Goal: Information Seeking & Learning: Find contact information

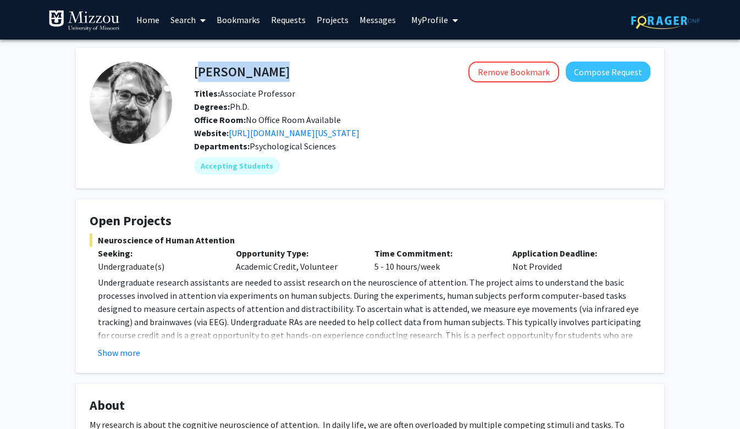
drag, startPoint x: 196, startPoint y: 69, endPoint x: 298, endPoint y: 68, distance: 101.7
click at [298, 69] on div "[PERSON_NAME] Remove Bookmark Compose Request" at bounding box center [422, 72] width 473 height 21
copy h4 "[PERSON_NAME]"
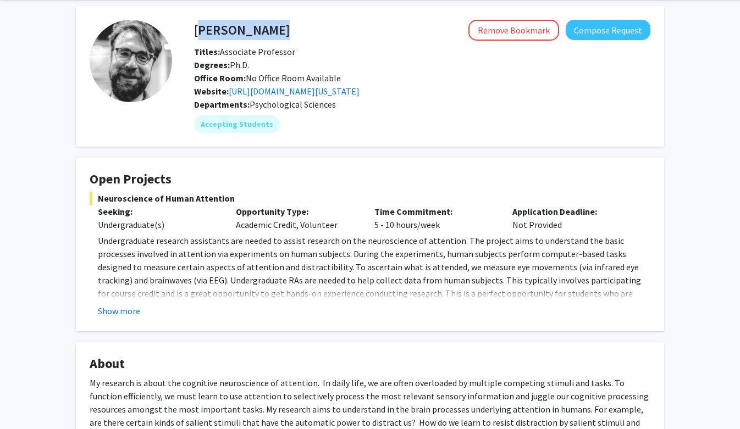
scroll to position [69, 0]
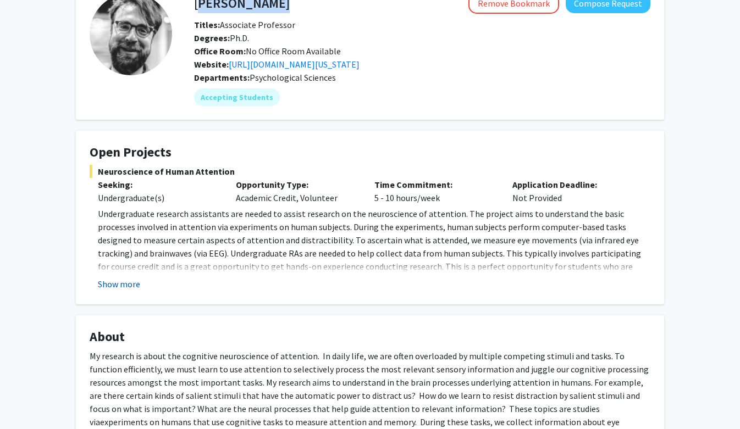
click at [123, 283] on button "Show more" at bounding box center [119, 284] width 42 height 13
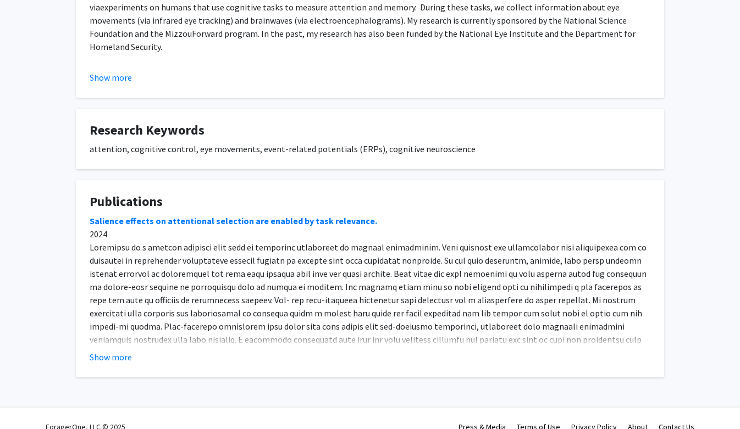
scroll to position [514, 0]
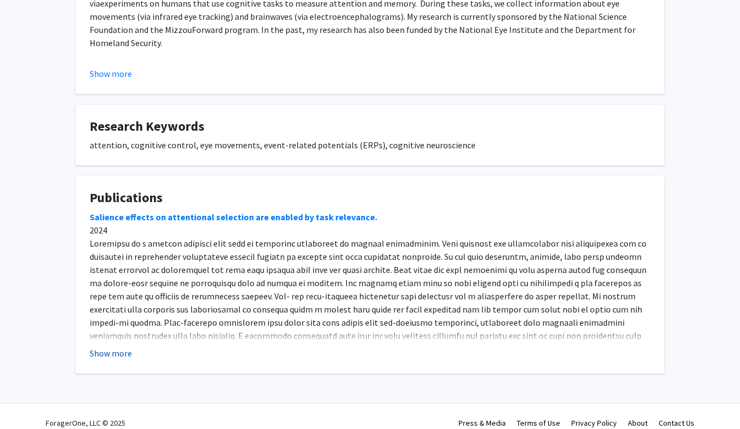
click at [106, 347] on button "Show more" at bounding box center [111, 353] width 42 height 13
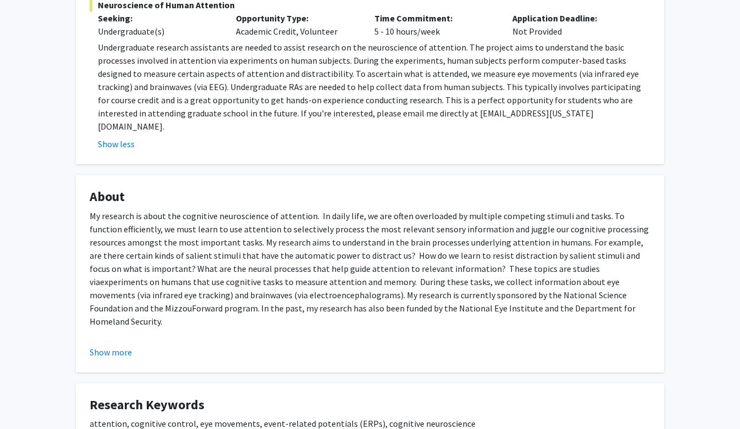
scroll to position [237, 0]
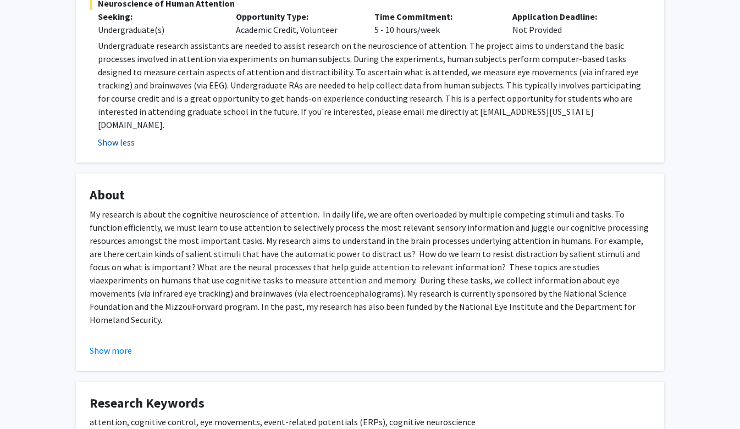
click at [107, 136] on button "Show less" at bounding box center [116, 142] width 37 height 13
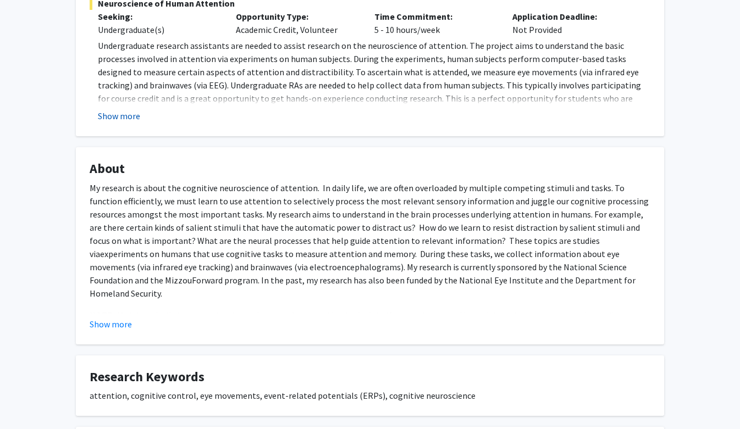
click at [109, 121] on button "Show more" at bounding box center [119, 115] width 42 height 13
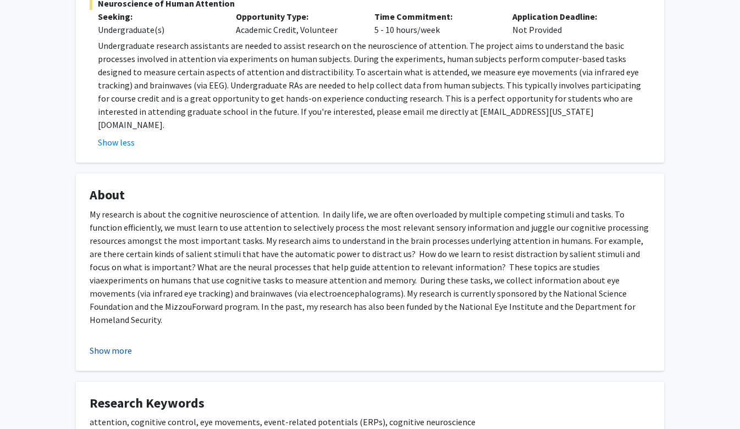
click at [101, 344] on button "Show more" at bounding box center [111, 350] width 42 height 13
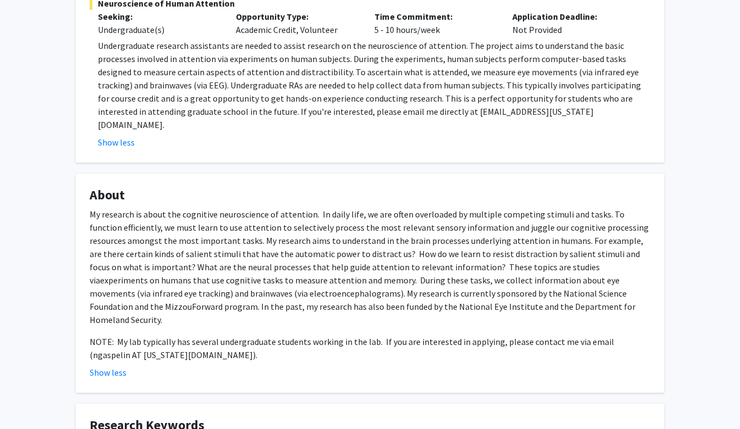
drag, startPoint x: 100, startPoint y: 45, endPoint x: 537, endPoint y: 299, distance: 505.4
copy div "Loremipsumdol sitametc adipiscing eli seddoe te incidi utlabore et dol magnaali…"
click at [255, 139] on fg-card "Open Projects Neuroscience of Human Attention Seeking: Undergraduate(s) Opportu…" at bounding box center [370, 63] width 588 height 200
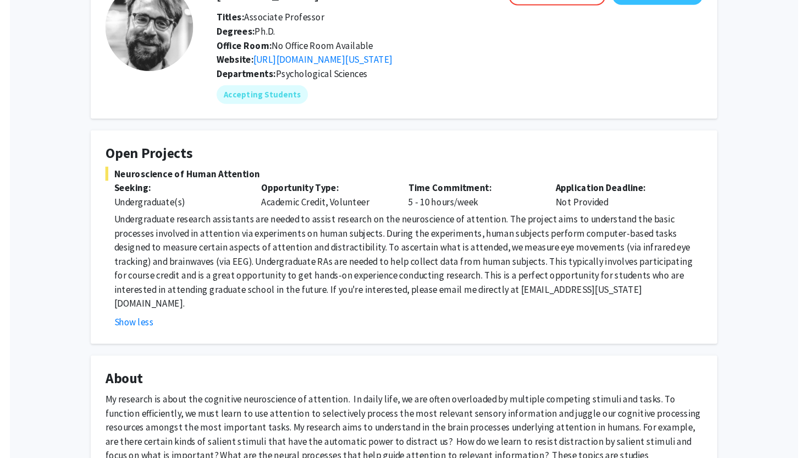
scroll to position [0, 0]
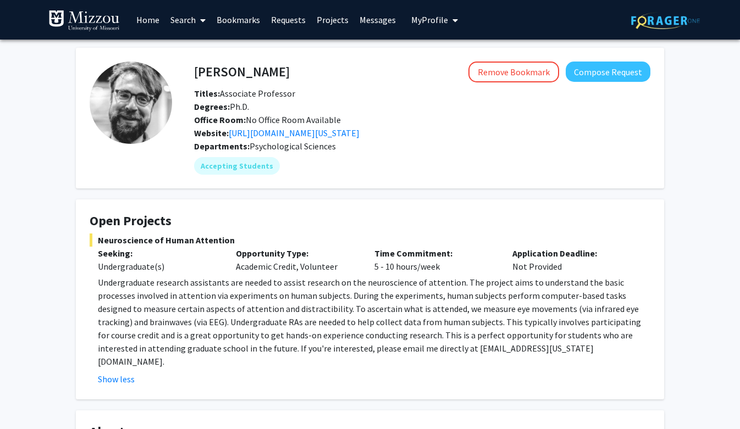
click at [387, 15] on link "Messages" at bounding box center [377, 20] width 47 height 38
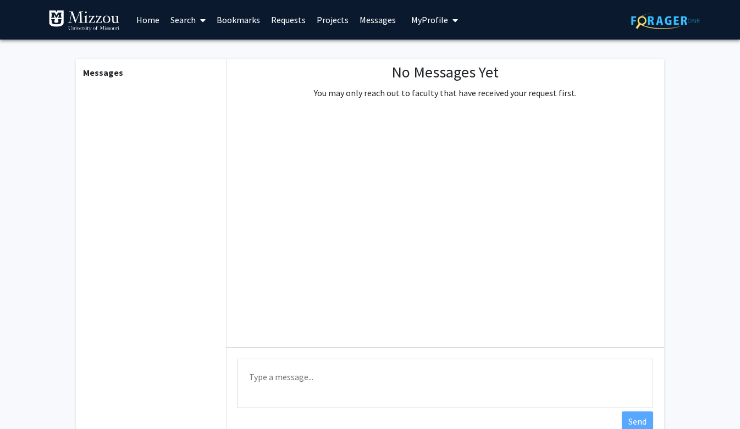
click at [374, 23] on link "Messages" at bounding box center [377, 20] width 47 height 38
click at [332, 20] on link "Projects" at bounding box center [332, 20] width 43 height 38
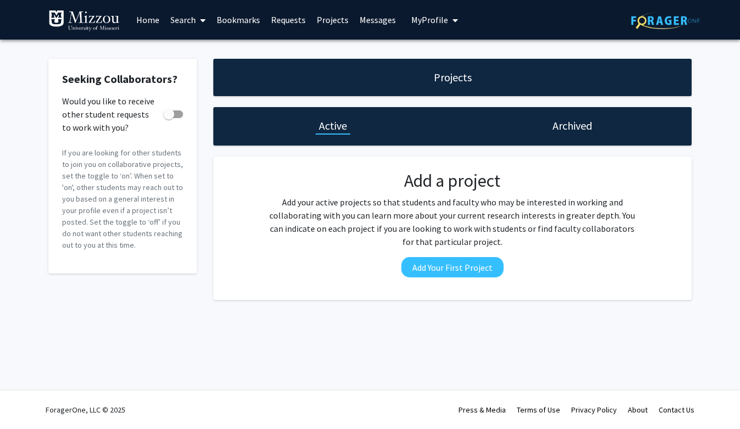
click at [289, 20] on link "Requests" at bounding box center [289, 20] width 46 height 38
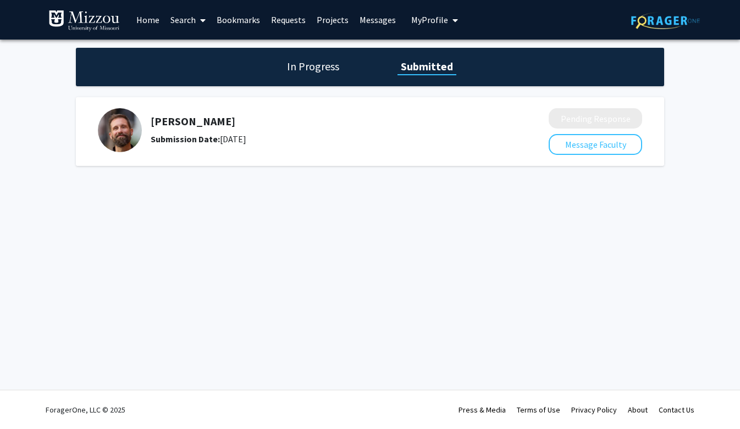
click at [316, 68] on h1 "In Progress" at bounding box center [313, 66] width 59 height 15
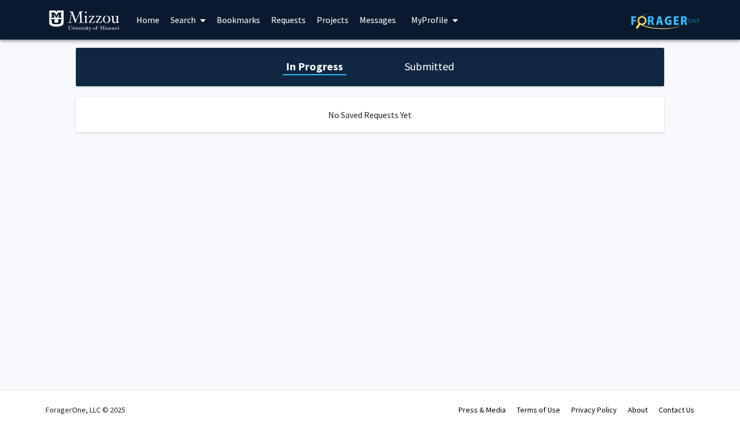
click at [427, 63] on h1 "Submitted" at bounding box center [429, 66] width 56 height 15
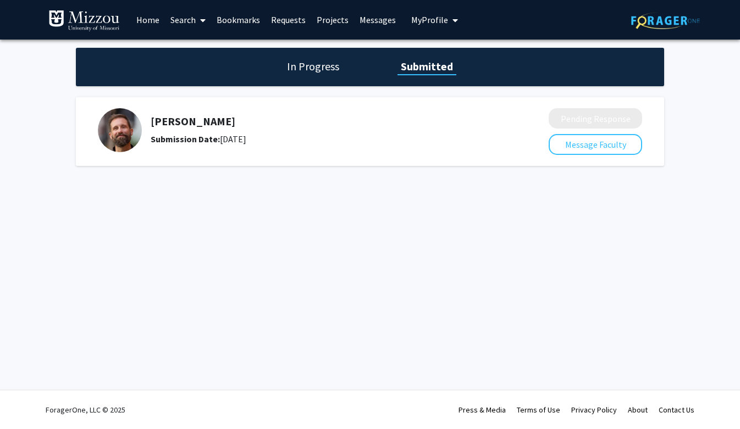
click at [241, 16] on link "Bookmarks" at bounding box center [238, 20] width 54 height 38
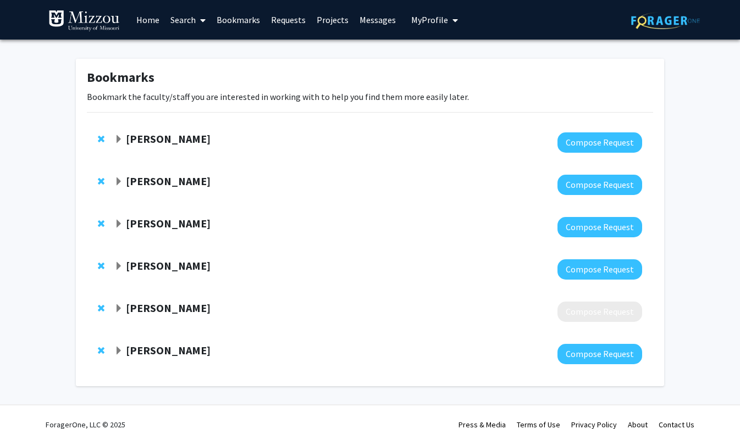
click at [275, 23] on link "Requests" at bounding box center [289, 20] width 46 height 38
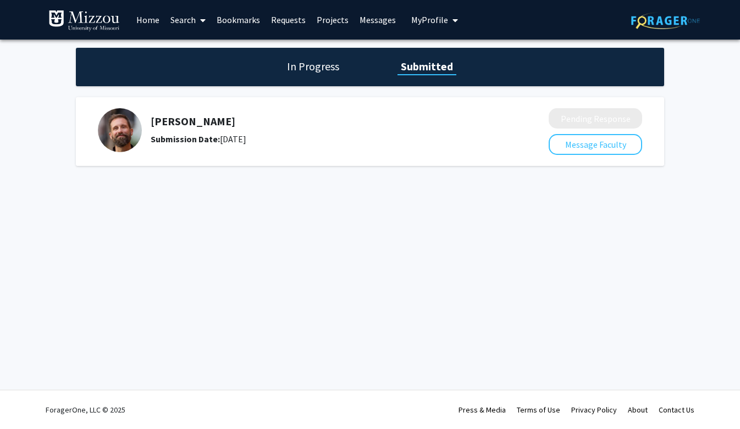
click at [324, 23] on link "Projects" at bounding box center [332, 20] width 43 height 38
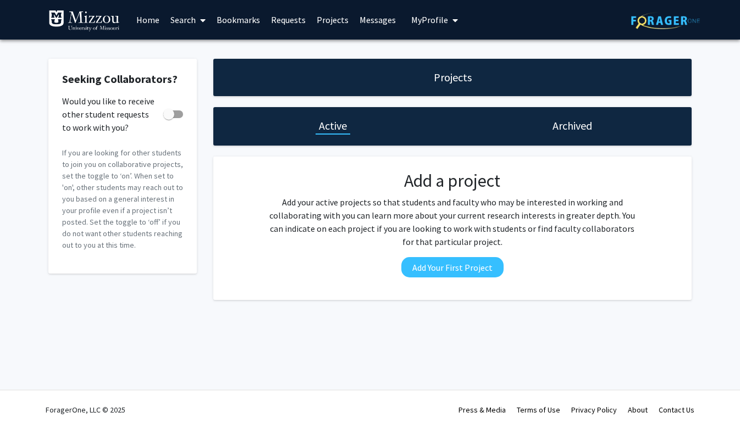
click at [368, 25] on link "Messages" at bounding box center [377, 20] width 47 height 38
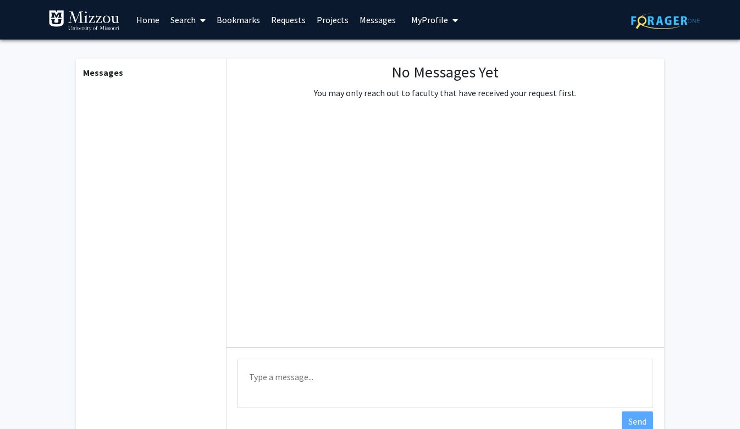
click at [422, 17] on span "My Profile" at bounding box center [429, 19] width 37 height 11
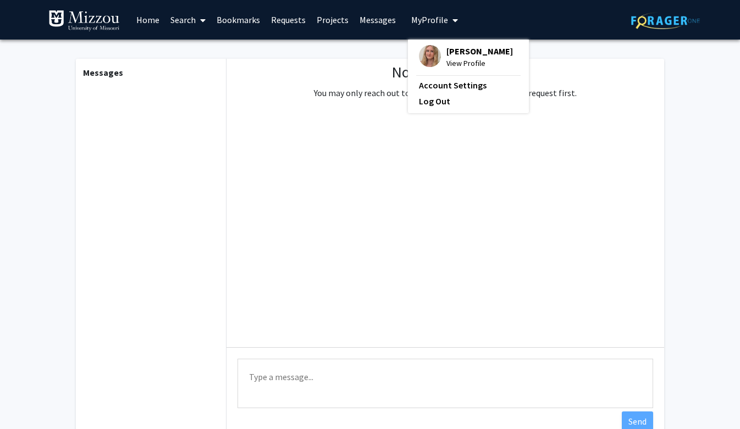
click at [296, 18] on link "Requests" at bounding box center [289, 20] width 46 height 38
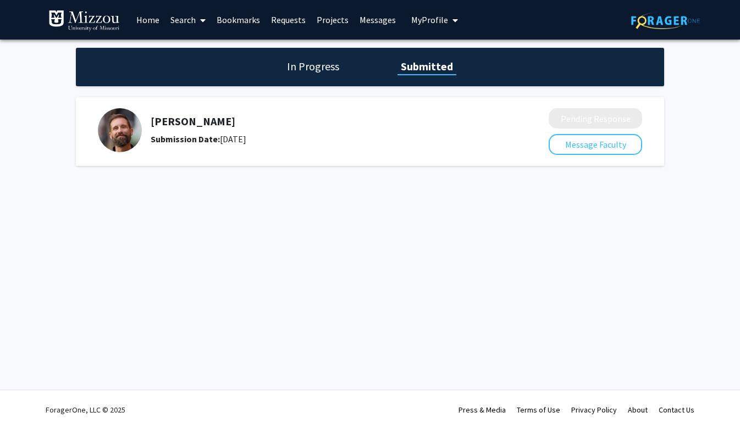
click at [225, 20] on link "Bookmarks" at bounding box center [238, 20] width 54 height 38
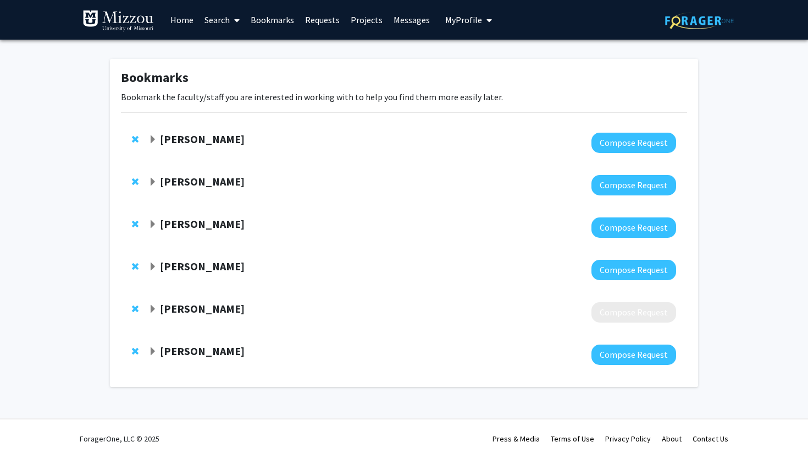
click at [197, 182] on strong "[PERSON_NAME]" at bounding box center [202, 181] width 85 height 14
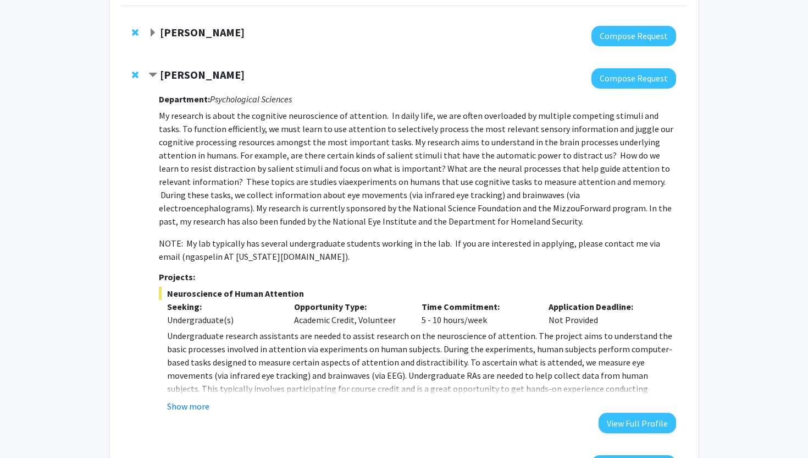
scroll to position [109, 0]
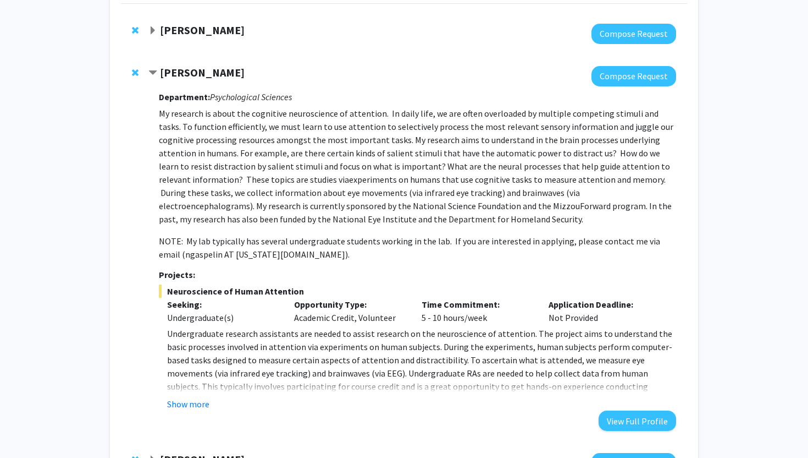
click at [189, 411] on div "Department: Psychological Sciences My research is about the cognitive neuroscie…" at bounding box center [417, 258] width 517 height 344
click at [188, 404] on button "Show more" at bounding box center [188, 403] width 42 height 13
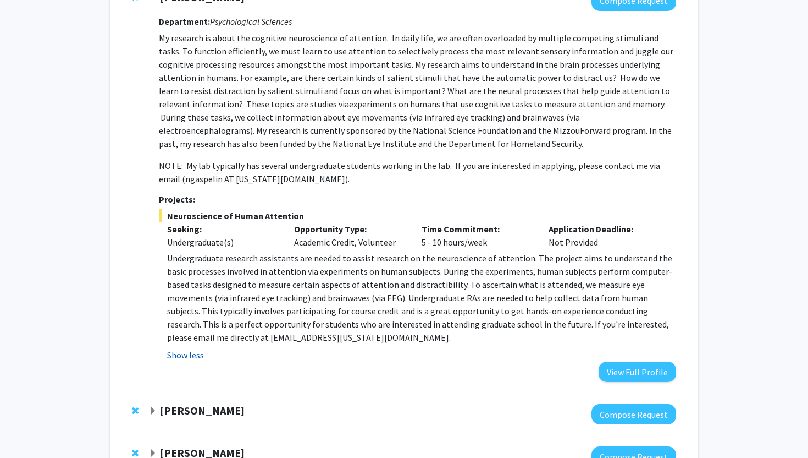
scroll to position [212, 0]
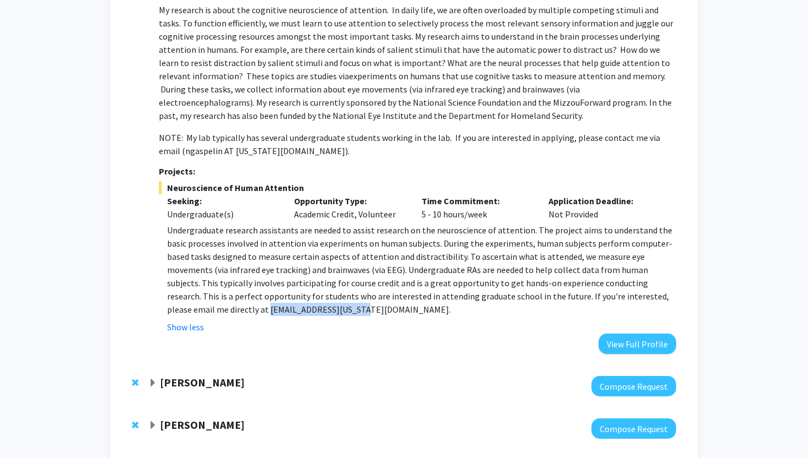
drag, startPoint x: 165, startPoint y: 310, endPoint x: 256, endPoint y: 305, distance: 90.9
click at [256, 305] on fg-read-more "Undergraduate research assistants are needed to assist research on the neurosci…" at bounding box center [417, 278] width 517 height 110
copy p "[EMAIL_ADDRESS][US_STATE][DOMAIN_NAME]"
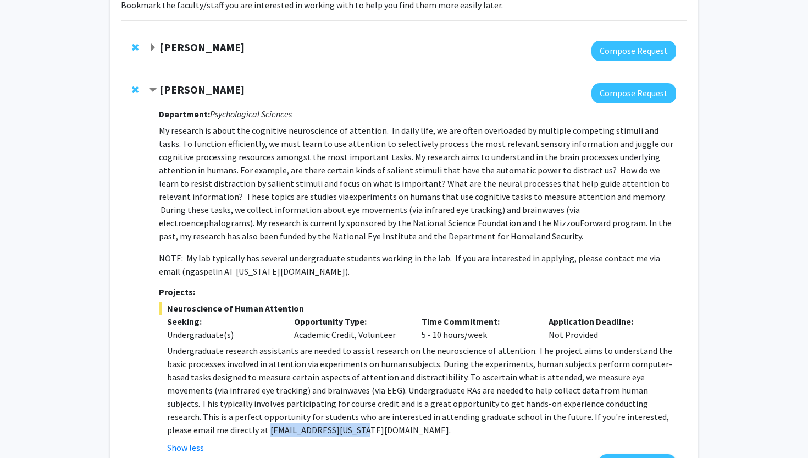
scroll to position [0, 0]
